Goal: Information Seeking & Learning: Learn about a topic

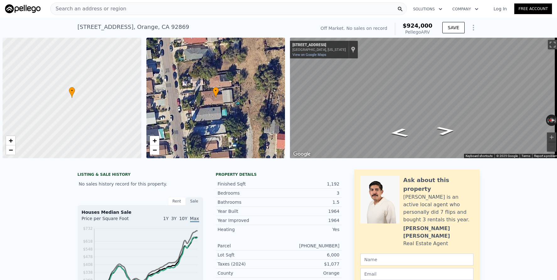
scroll to position [0, 3]
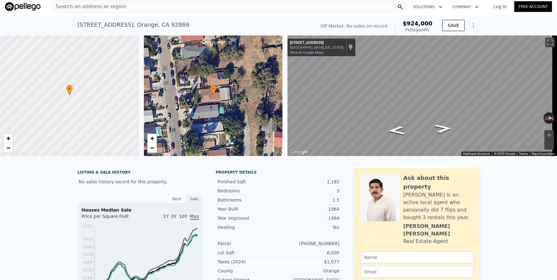
click at [161, 8] on div "Search an address or region" at bounding box center [228, 6] width 357 height 13
checkbox input "true"
type input "$ 900,000"
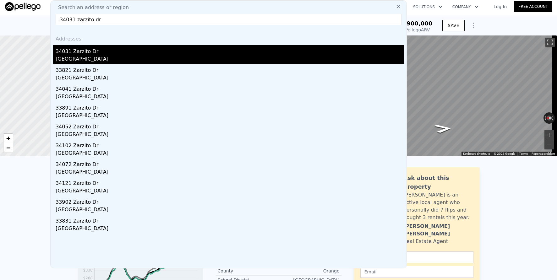
type input "34031 zarzito dr"
click at [150, 54] on div "34031 Zarzito Dr" at bounding box center [230, 50] width 348 height 10
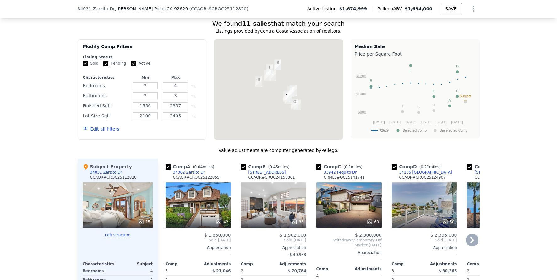
scroll to position [518, 0]
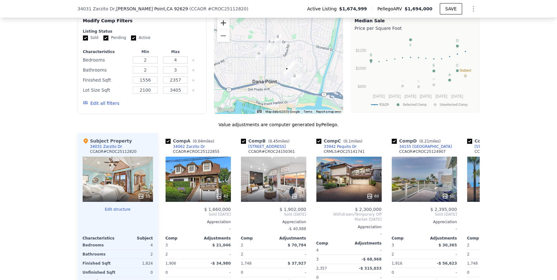
click at [222, 27] on button "Zoom in" at bounding box center [223, 23] width 13 height 13
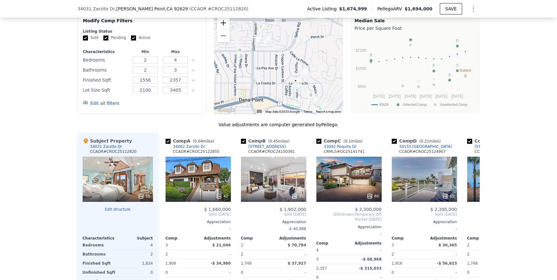
click at [222, 27] on button "Zoom in" at bounding box center [223, 23] width 13 height 13
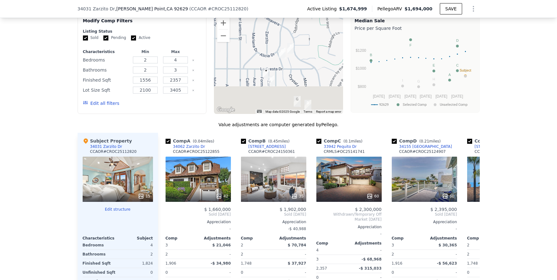
drag, startPoint x: 288, startPoint y: 104, endPoint x: 229, endPoint y: 63, distance: 72.4
click at [229, 63] on div at bounding box center [278, 64] width 129 height 101
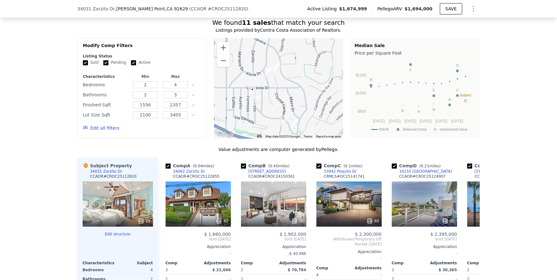
scroll to position [427, 0]
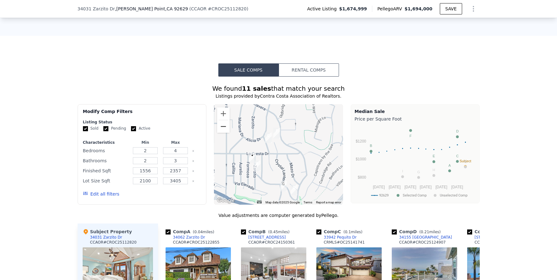
click at [221, 132] on button "Zoom out" at bounding box center [223, 126] width 13 height 13
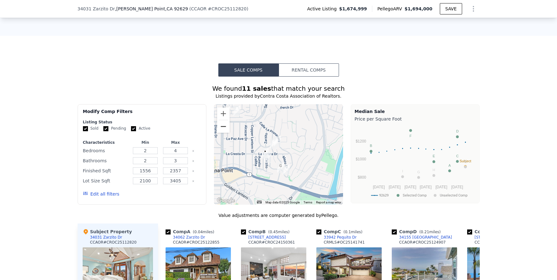
click at [221, 132] on button "Zoom out" at bounding box center [223, 126] width 13 height 13
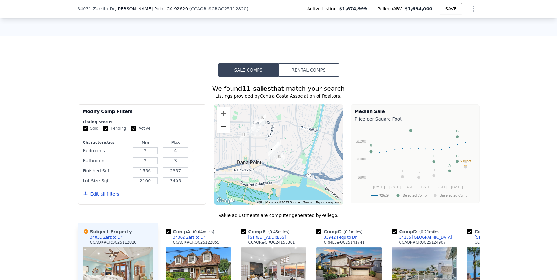
click at [221, 132] on button "Zoom out" at bounding box center [223, 126] width 13 height 13
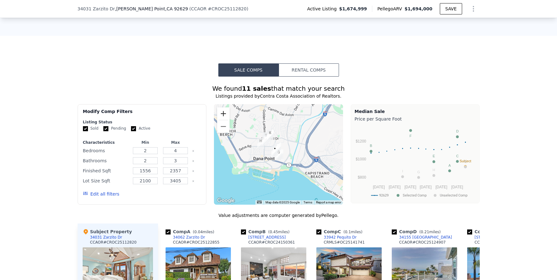
click at [222, 116] on button "Zoom in" at bounding box center [223, 113] width 13 height 13
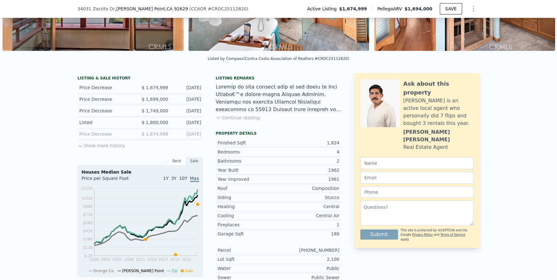
scroll to position [585, 0]
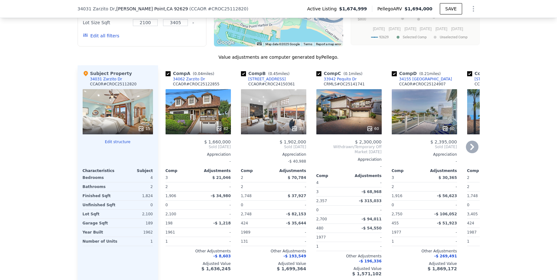
click at [209, 112] on div "42" at bounding box center [198, 111] width 65 height 45
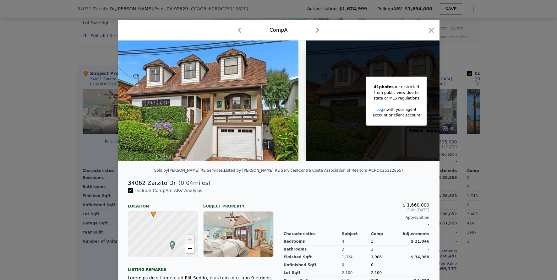
click at [502, 190] on div at bounding box center [278, 140] width 557 height 280
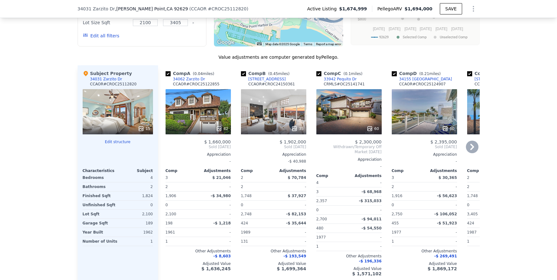
scroll to position [584, 0]
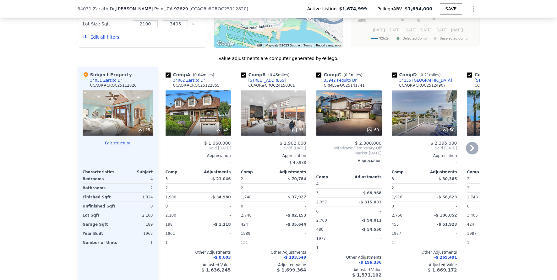
click at [470, 155] on icon at bounding box center [472, 148] width 13 height 13
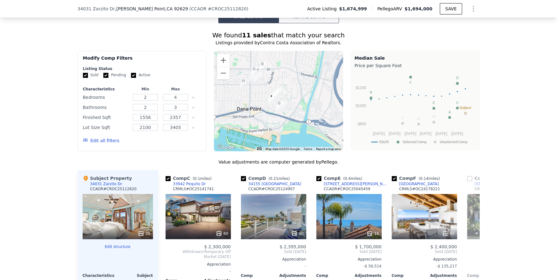
scroll to position [478, 0]
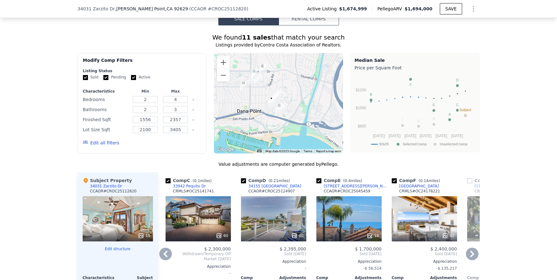
click at [425, 219] on div "42" at bounding box center [424, 218] width 65 height 45
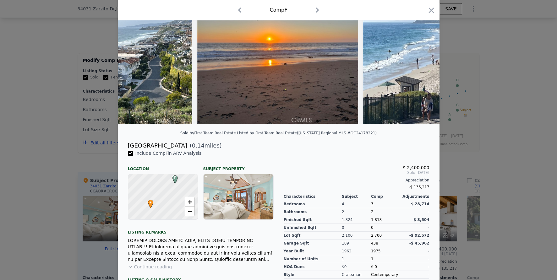
scroll to position [107, 0]
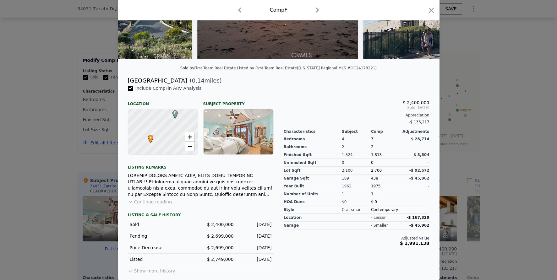
click at [501, 127] on div at bounding box center [278, 140] width 557 height 280
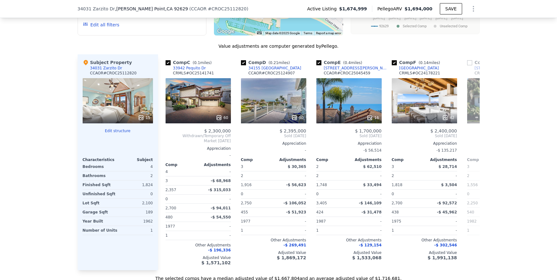
scroll to position [600, 0]
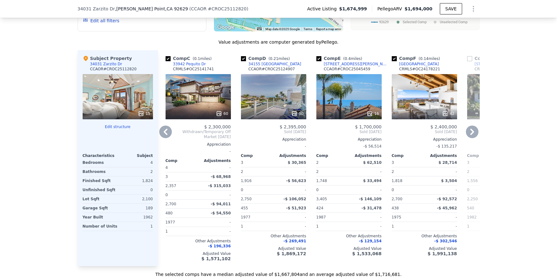
click at [419, 97] on div "42" at bounding box center [424, 96] width 65 height 45
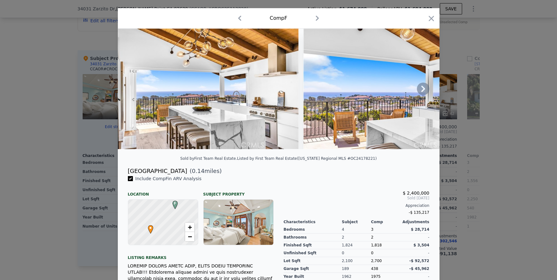
scroll to position [107, 0]
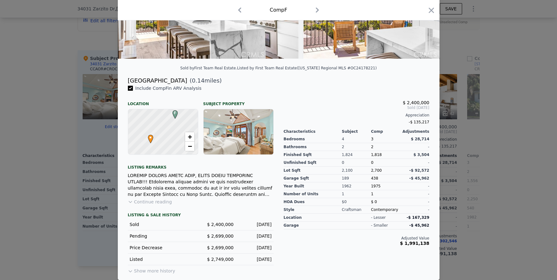
click at [159, 200] on button "Continue reading" at bounding box center [150, 202] width 44 height 6
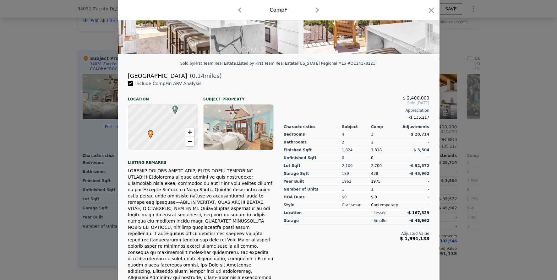
drag, startPoint x: 502, startPoint y: 157, endPoint x: 486, endPoint y: 154, distance: 16.6
click at [501, 157] on div at bounding box center [278, 140] width 557 height 280
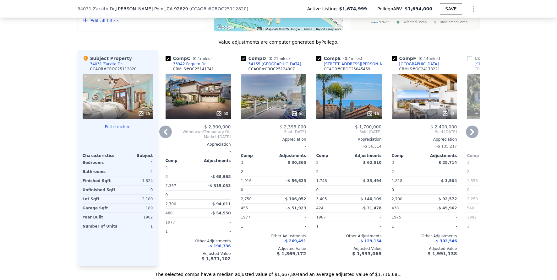
click at [471, 135] on icon at bounding box center [472, 132] width 4 height 6
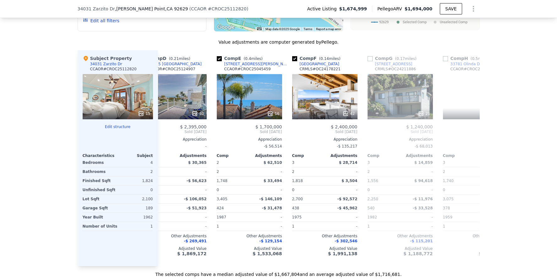
scroll to position [0, 302]
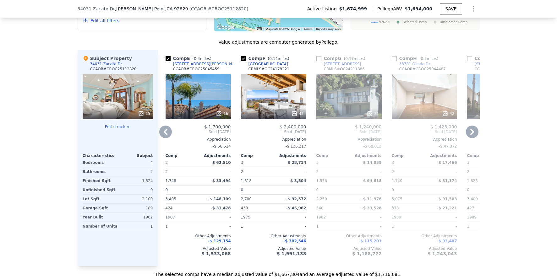
click at [426, 112] on div at bounding box center [424, 113] width 65 height 11
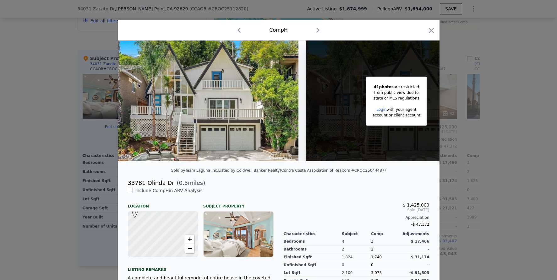
click at [507, 171] on div at bounding box center [278, 140] width 557 height 280
